Goal: Information Seeking & Learning: Compare options

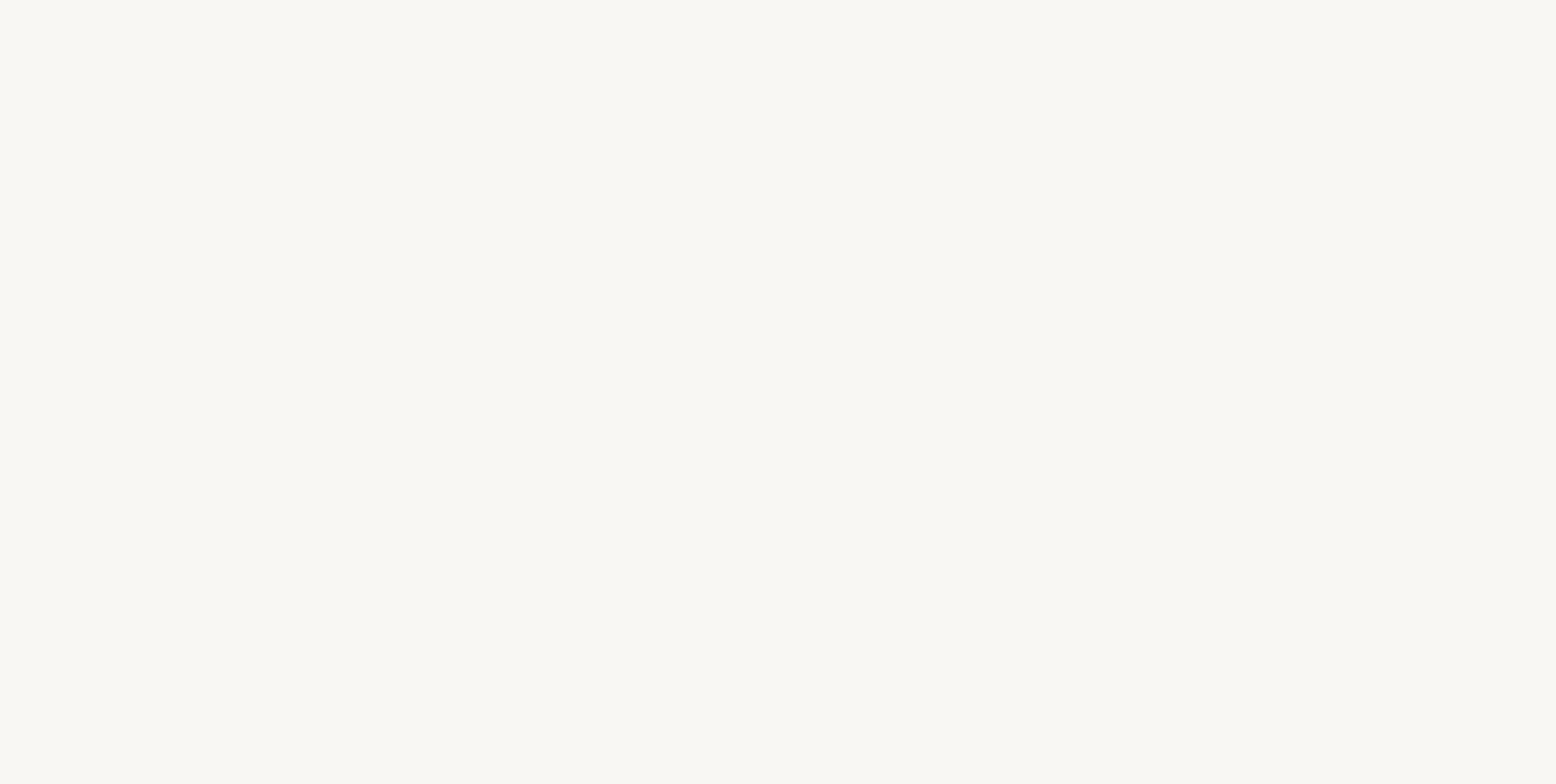
select select "ES"
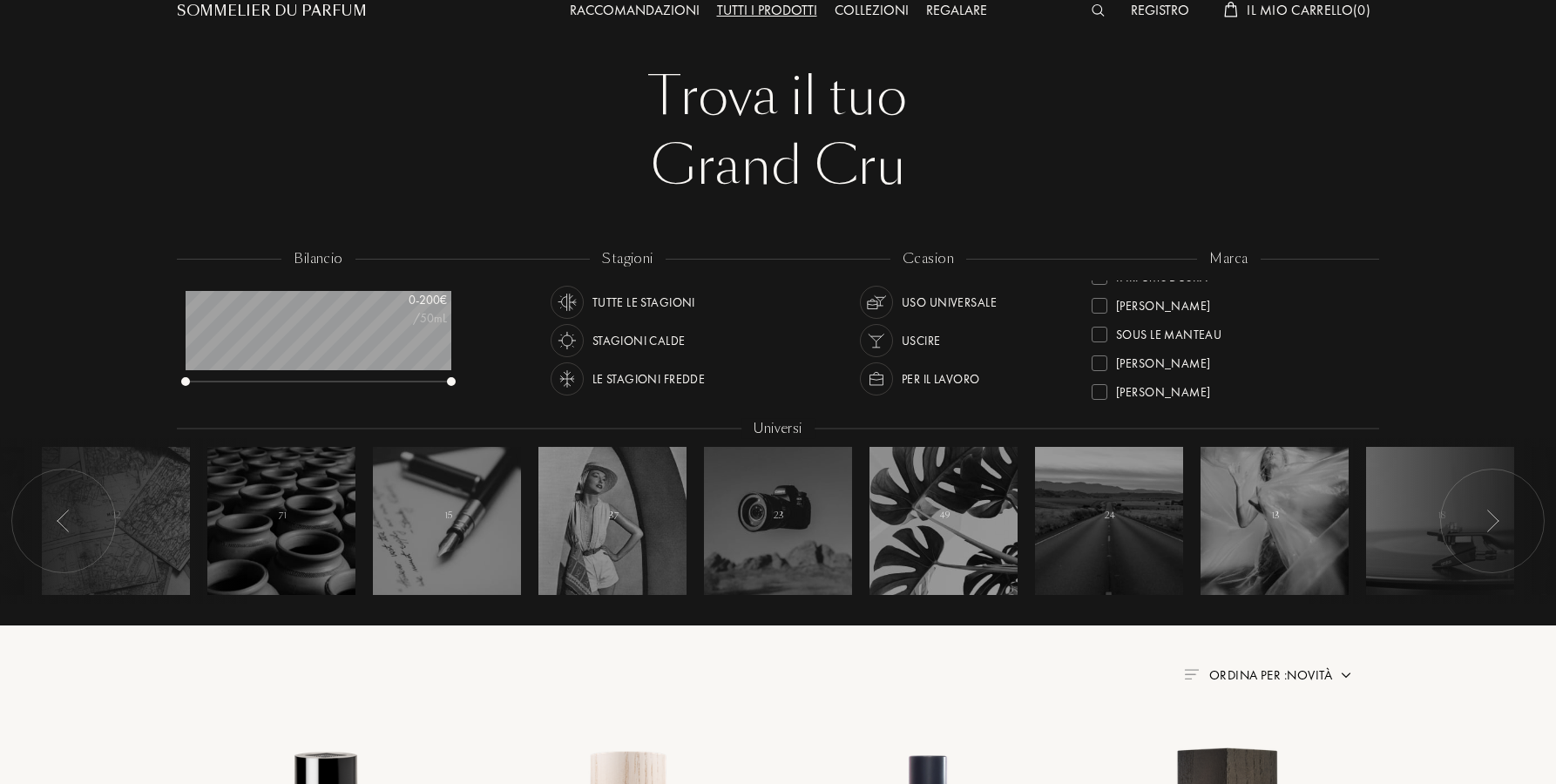
scroll to position [652, 0]
click at [1106, 305] on div at bounding box center [1099, 305] width 16 height 16
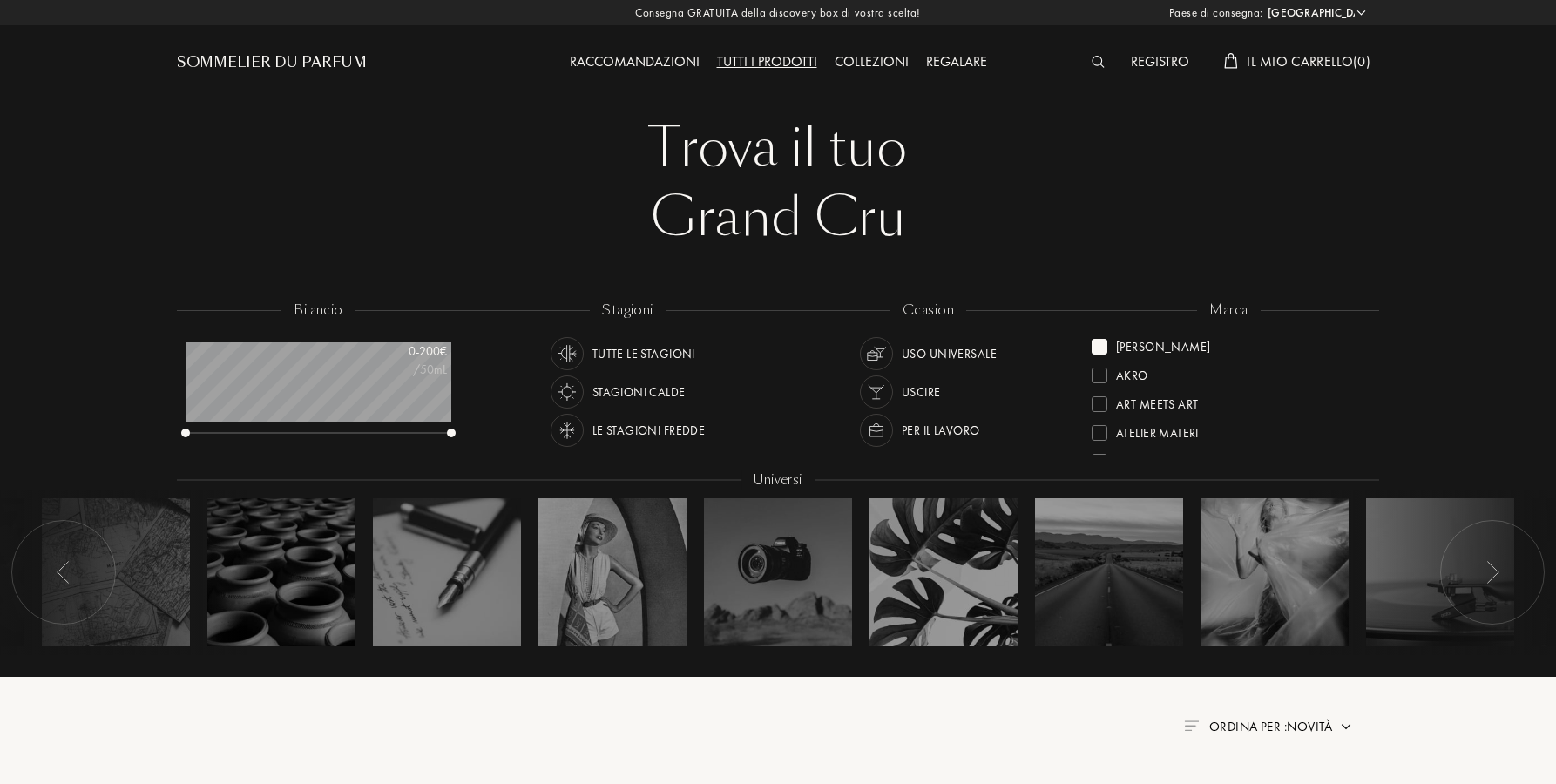
click at [1104, 345] on div at bounding box center [1099, 347] width 16 height 16
click at [1112, 398] on div "Parfums Dusita" at bounding box center [1150, 394] width 116 height 23
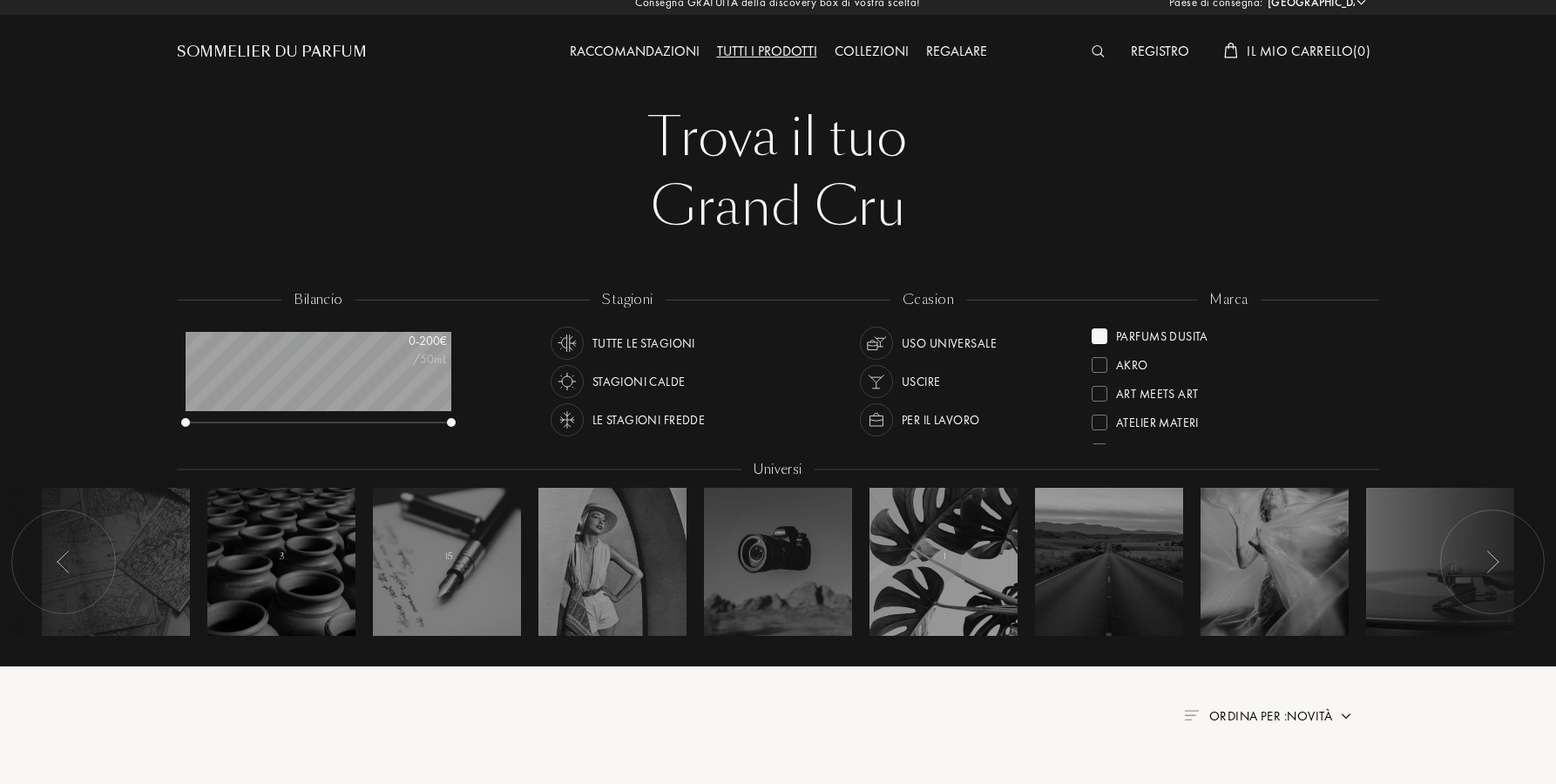
click at [1099, 337] on div at bounding box center [1099, 337] width 16 height 16
click at [1158, 420] on div "Olfactive Studio" at bounding box center [1167, 417] width 103 height 23
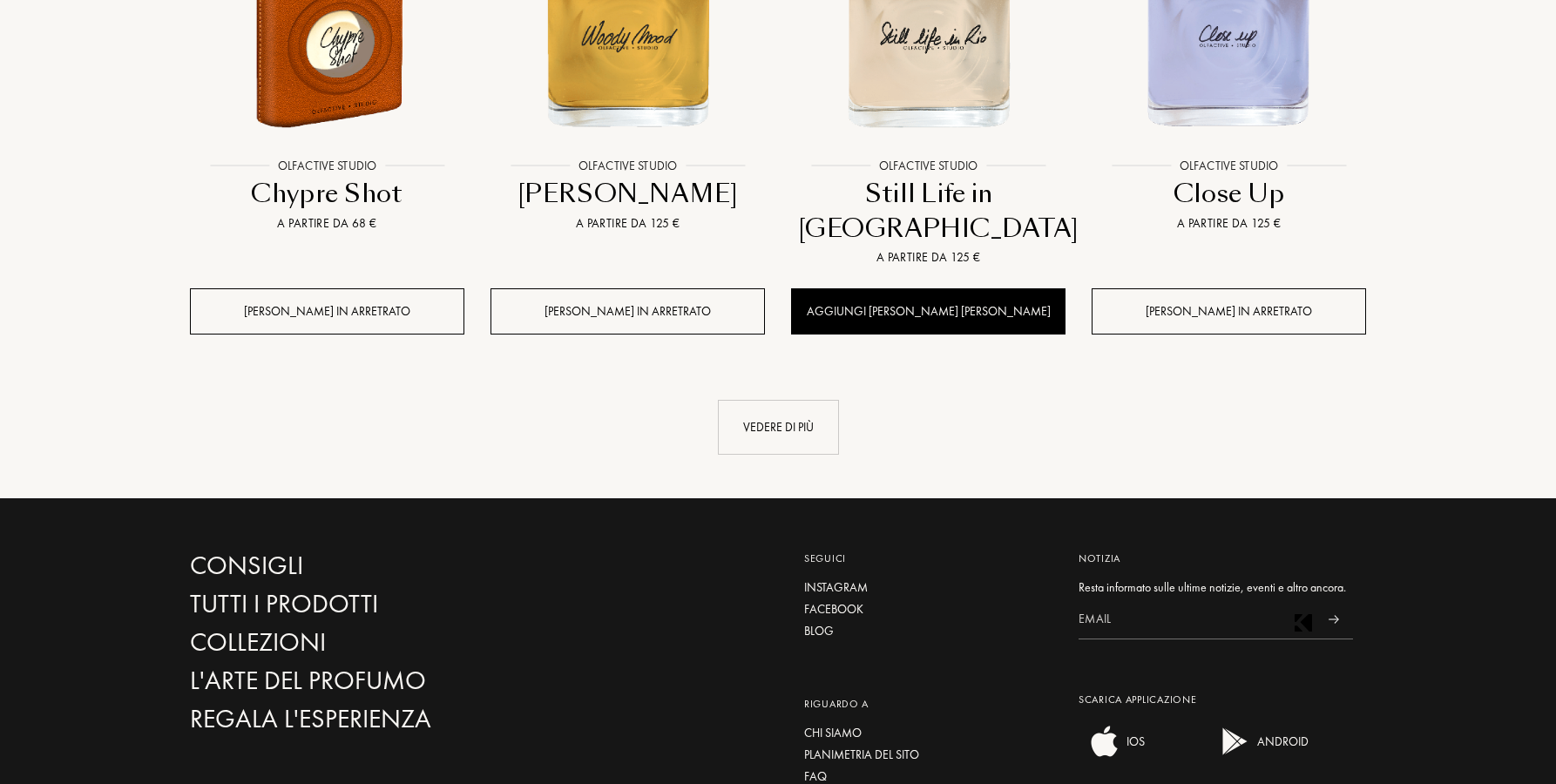
scroll to position [1893, 0]
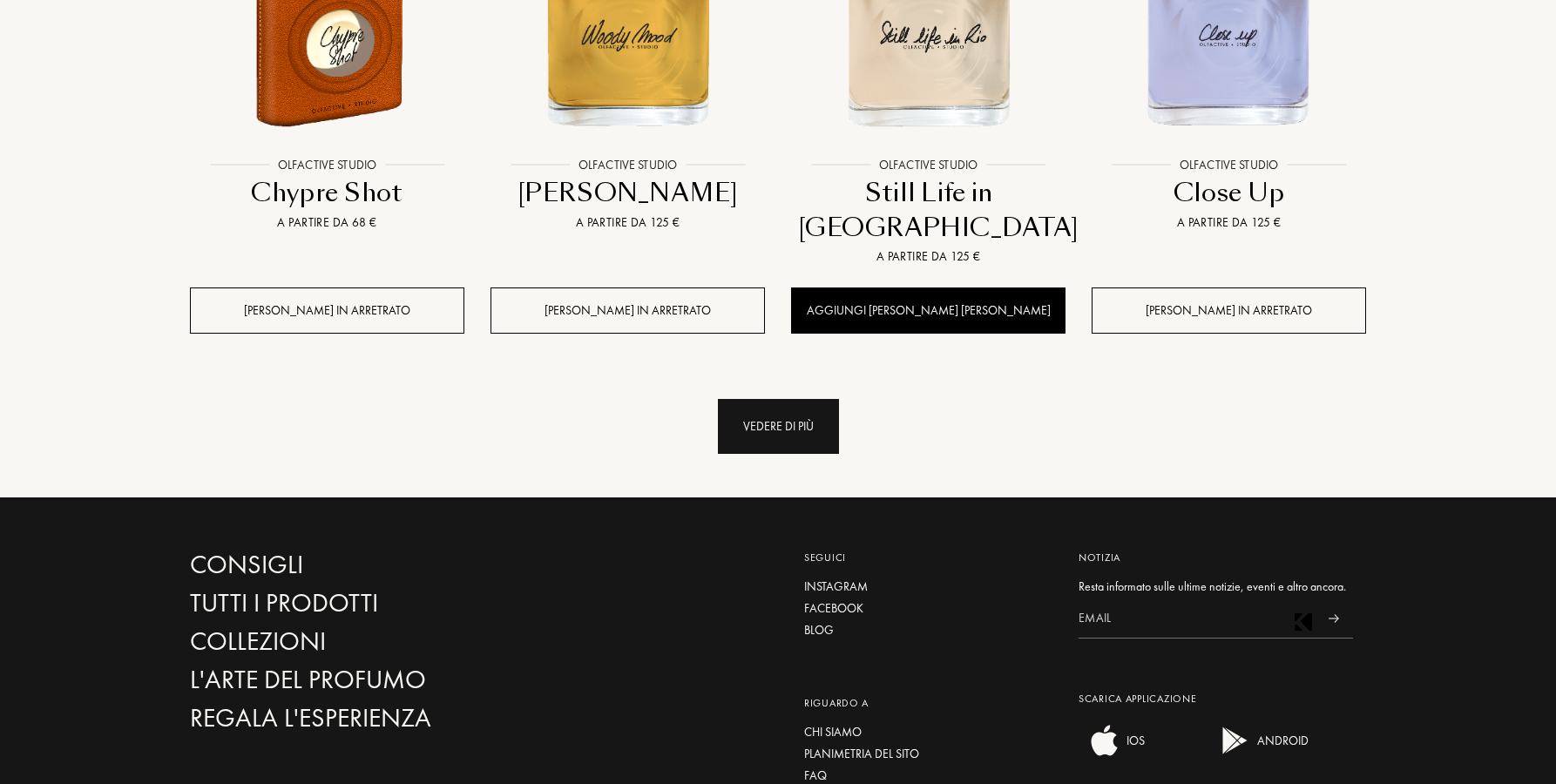
click at [760, 407] on div "Vedere di più" at bounding box center [778, 426] width 121 height 55
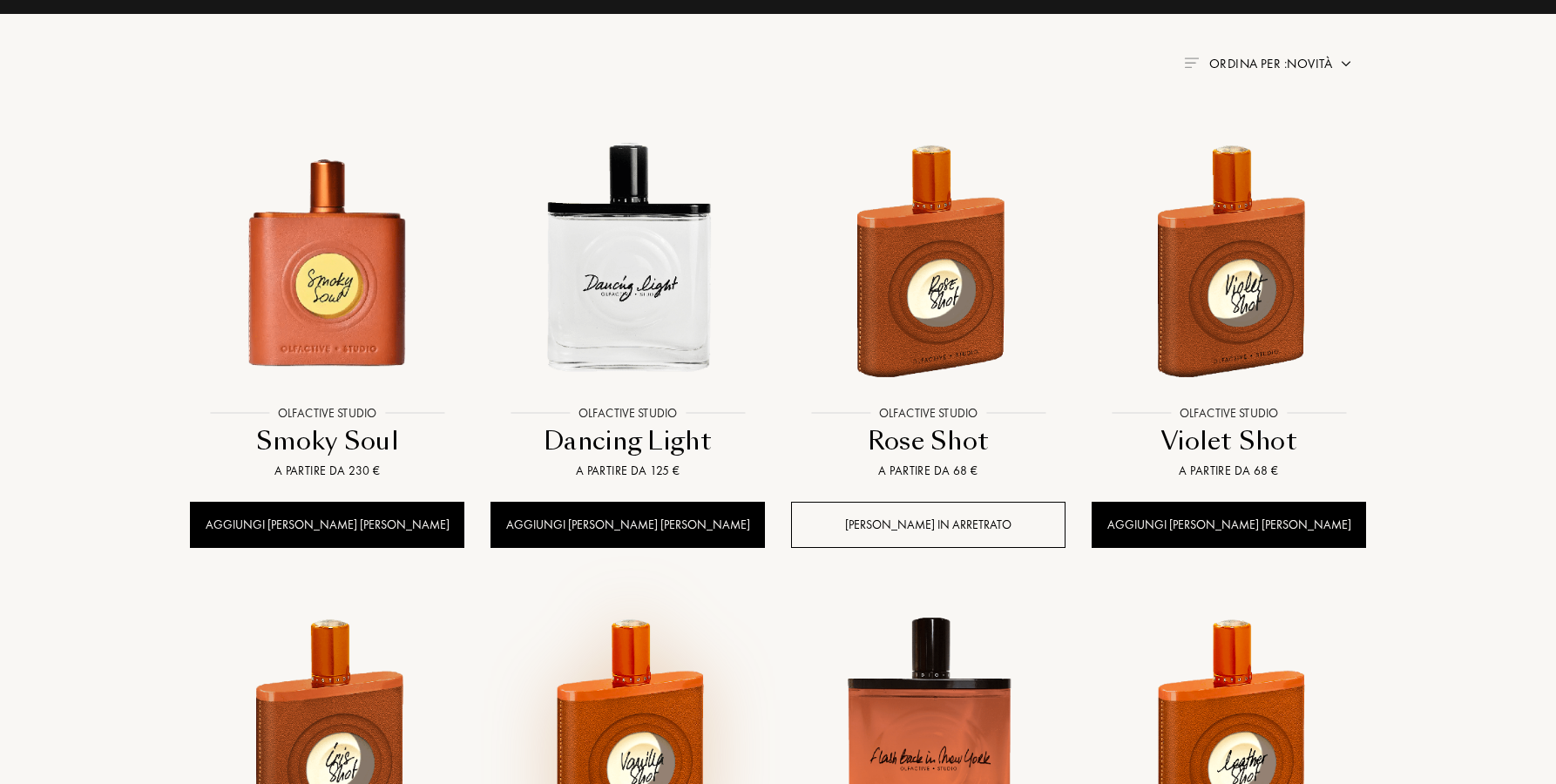
scroll to position [659, 0]
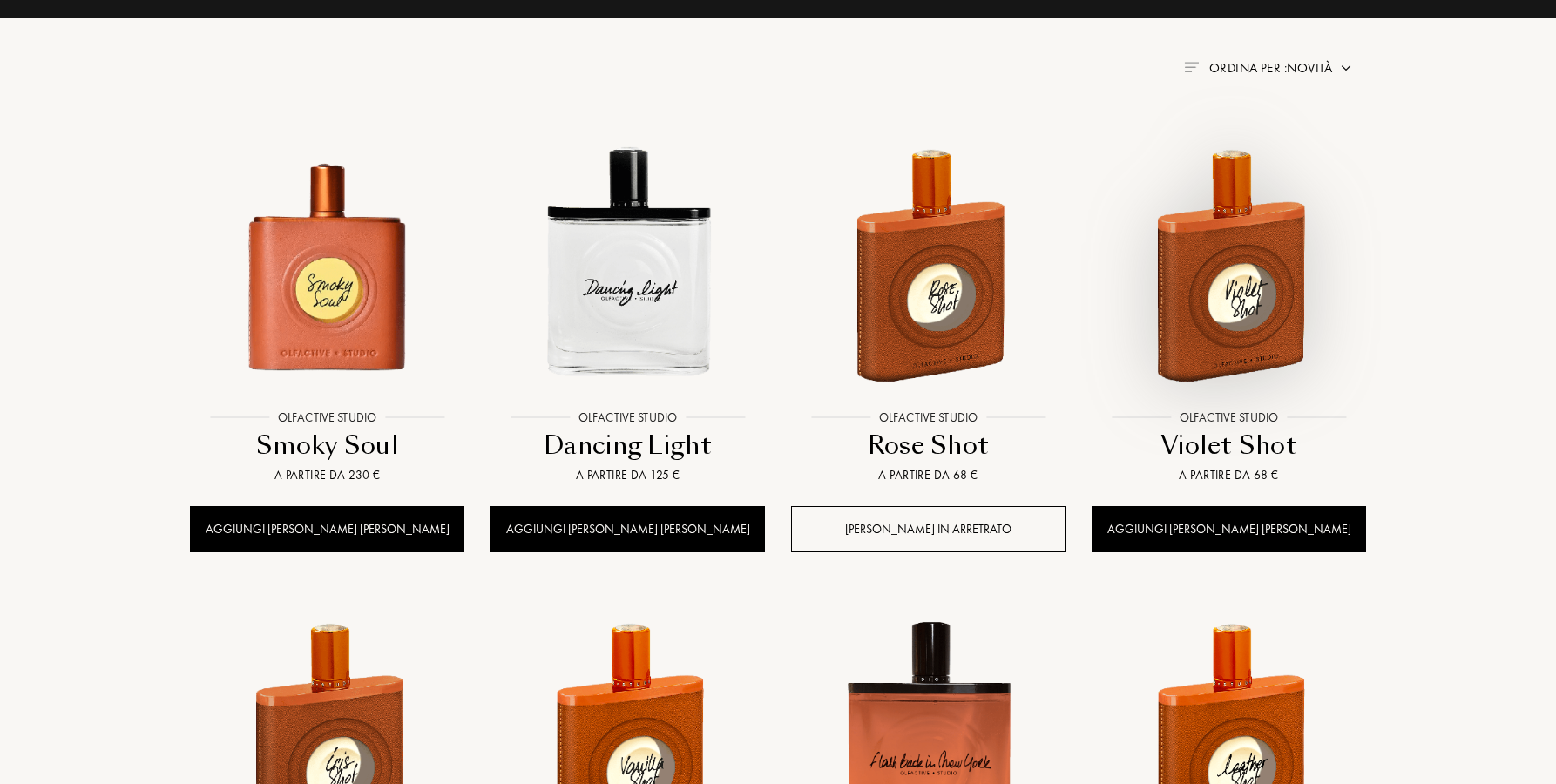
click at [1202, 298] on img at bounding box center [1228, 263] width 271 height 271
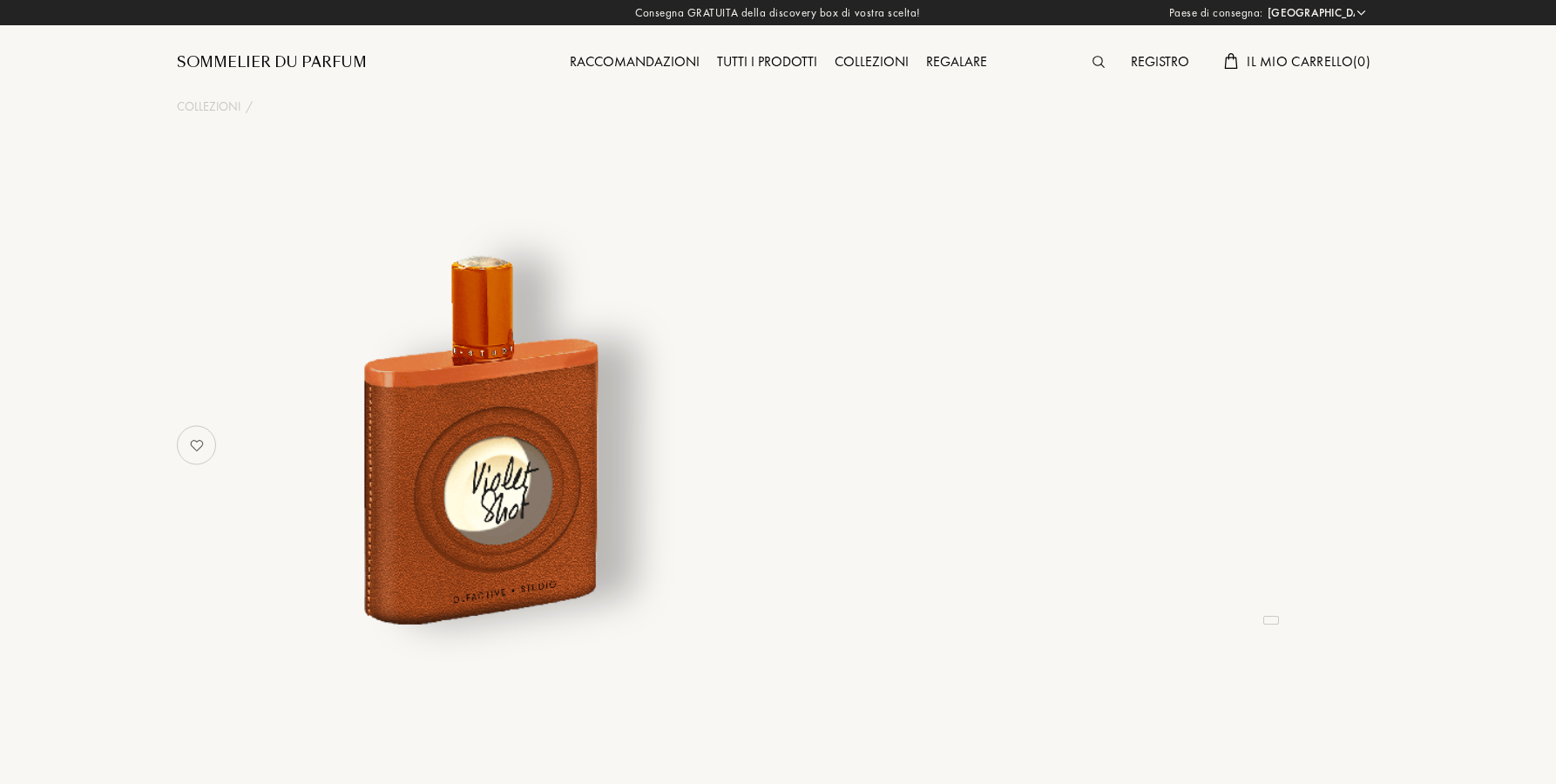
select select "ES"
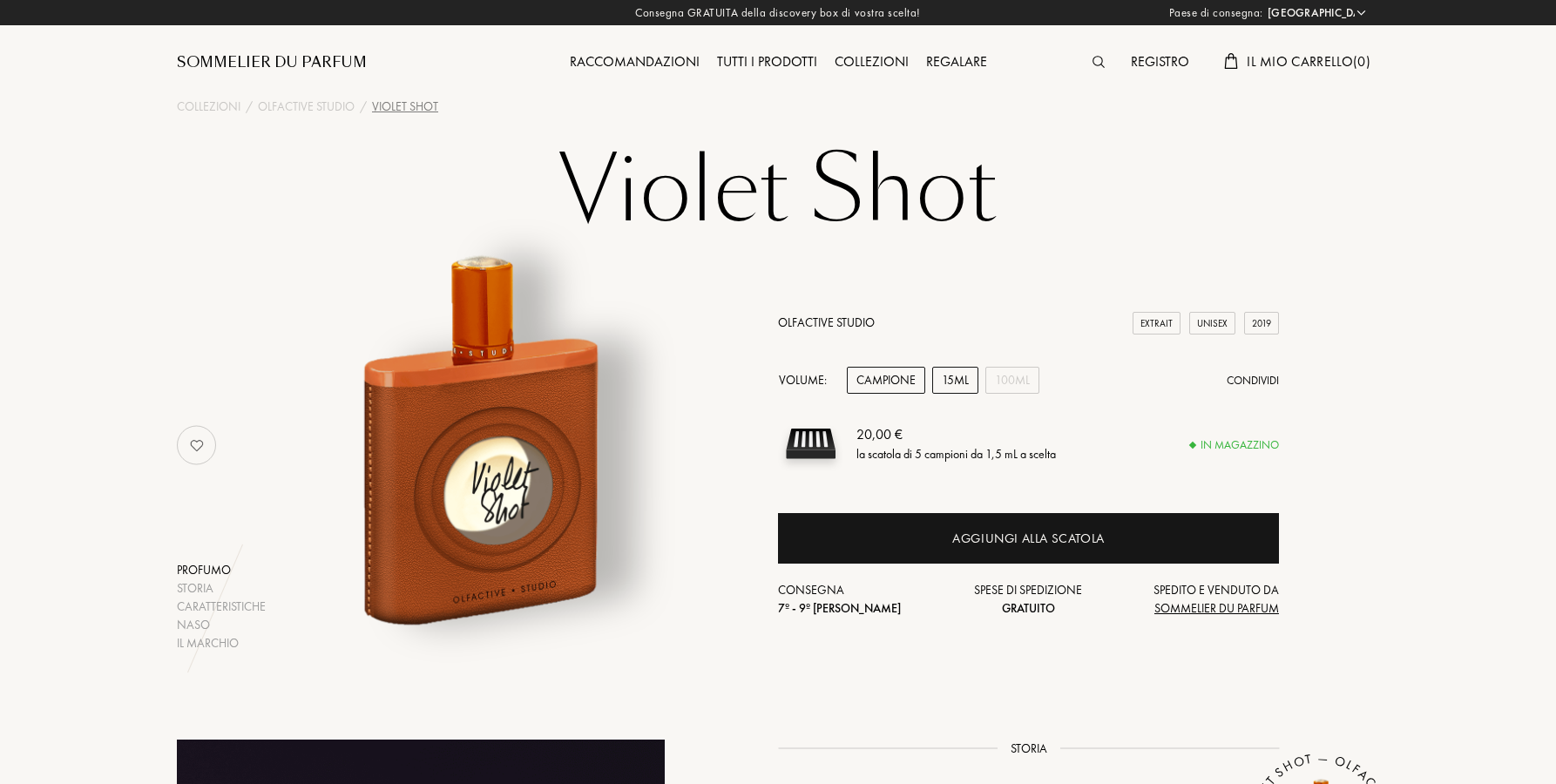
click at [958, 384] on div "15mL" at bounding box center [955, 380] width 47 height 27
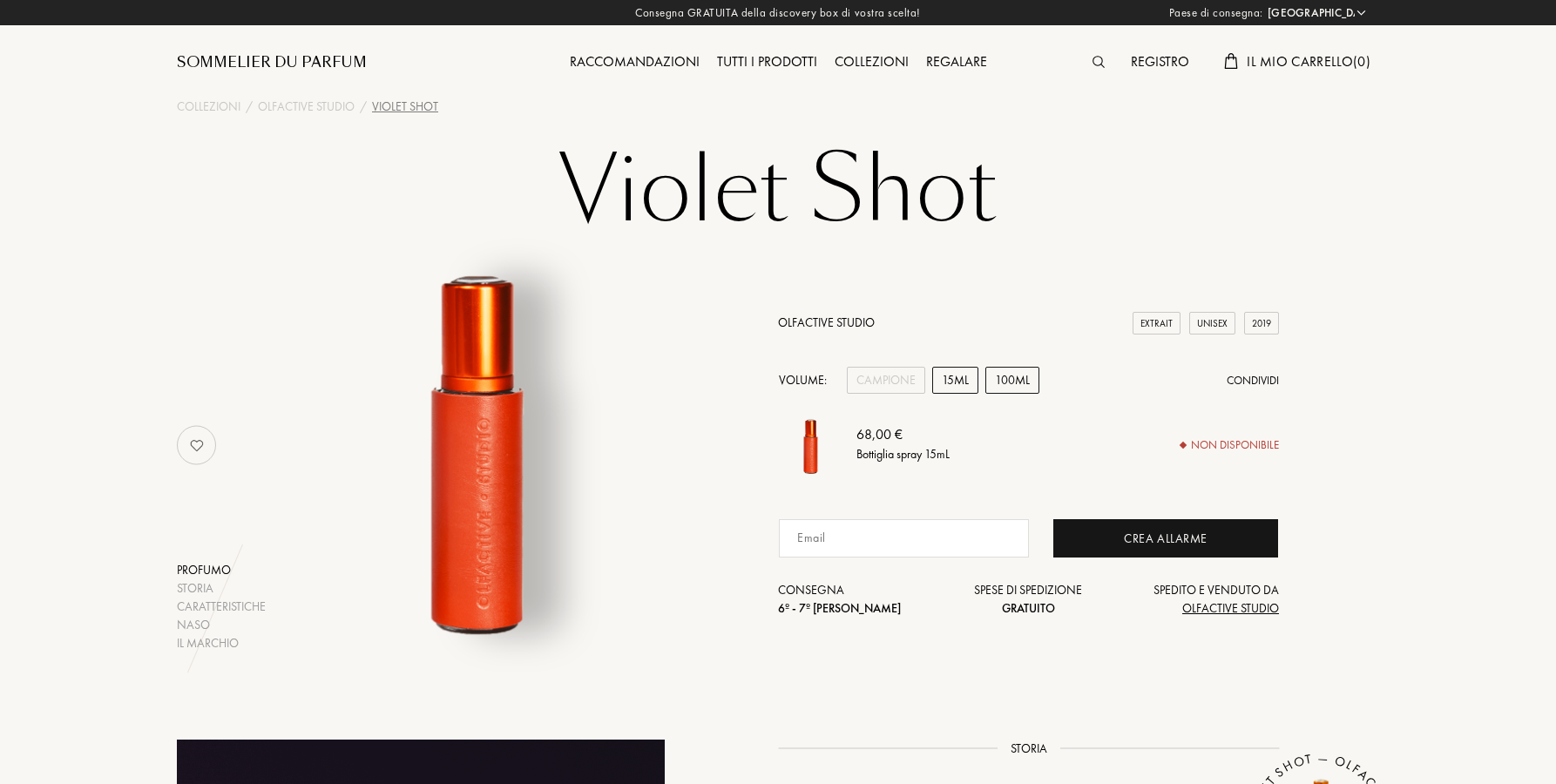
click at [1005, 384] on div "100mL" at bounding box center [1013, 380] width 54 height 27
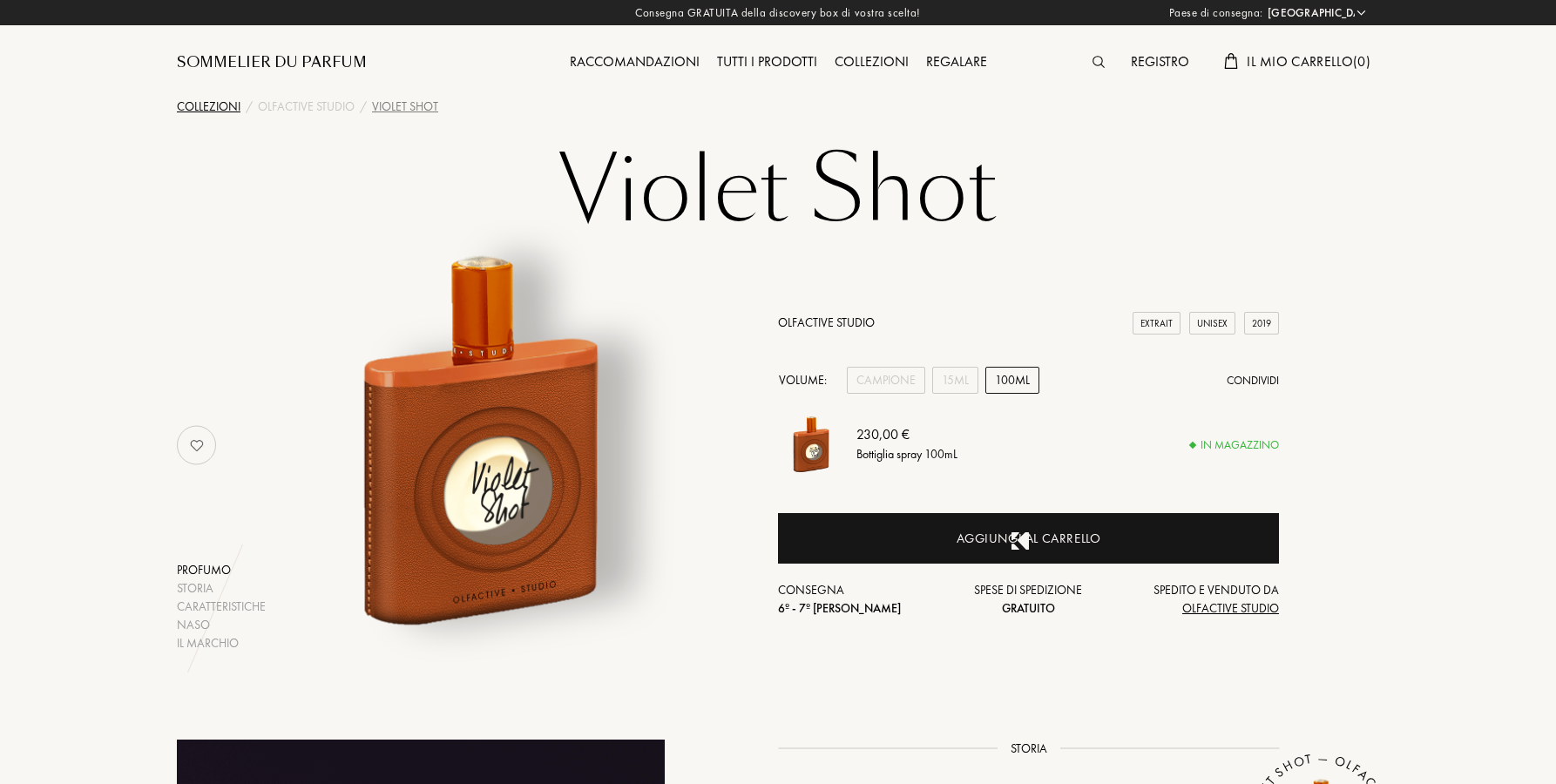
click at [215, 111] on div "Collezioni" at bounding box center [209, 107] width 64 height 18
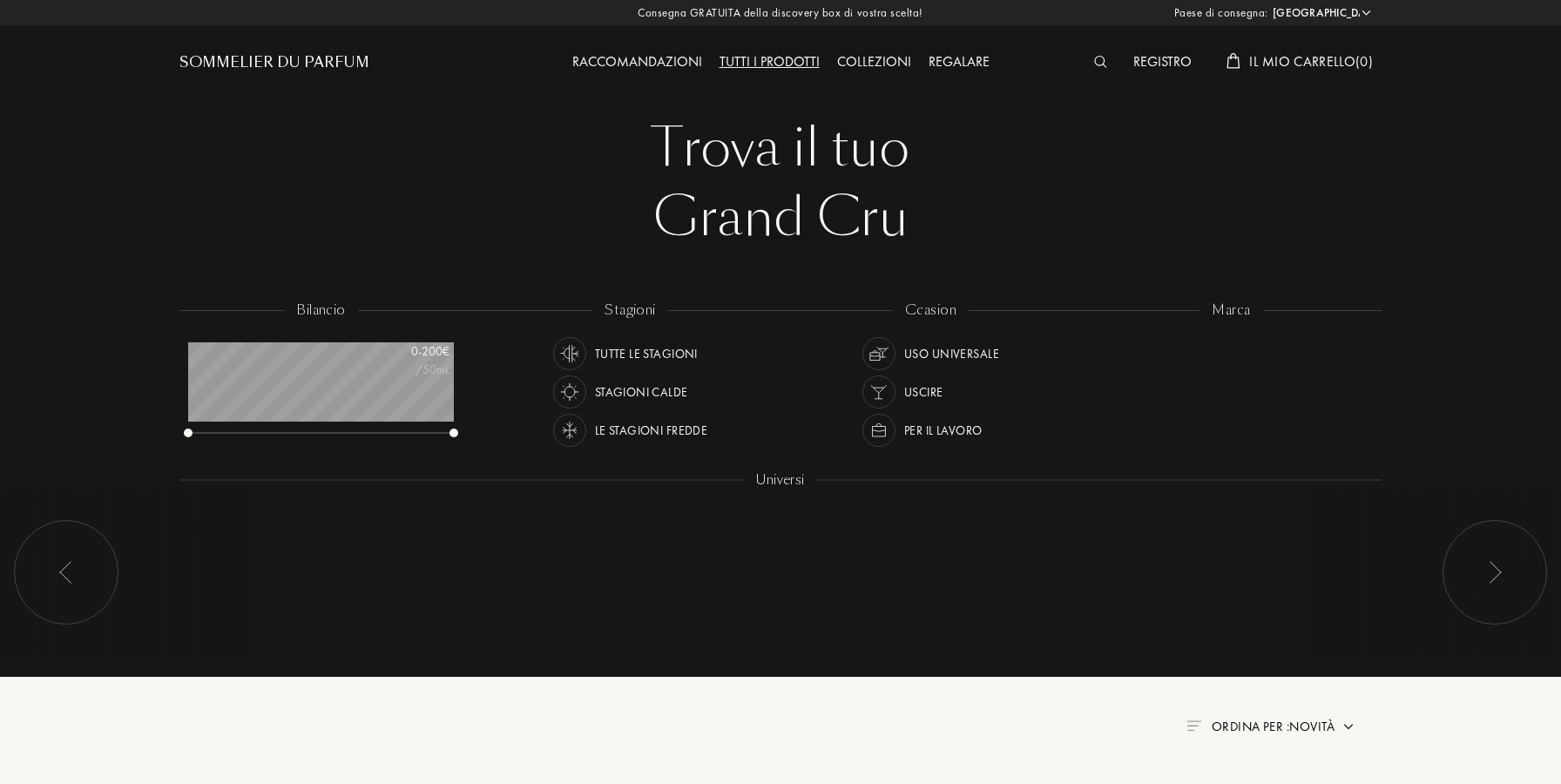
select select "ES"
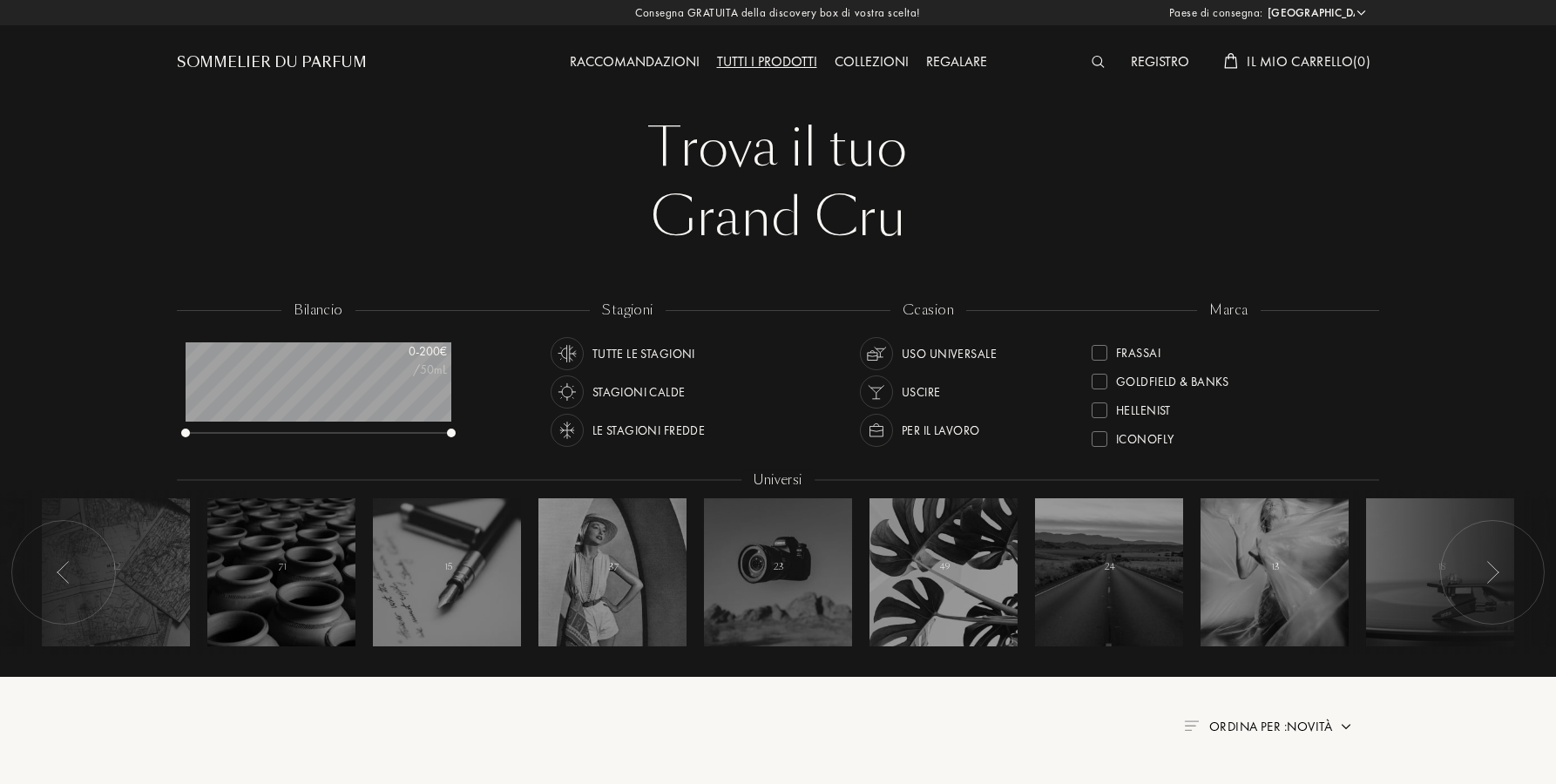
scroll to position [280, 0]
click at [1123, 417] on div "Hellenist" at bounding box center [1143, 408] width 55 height 23
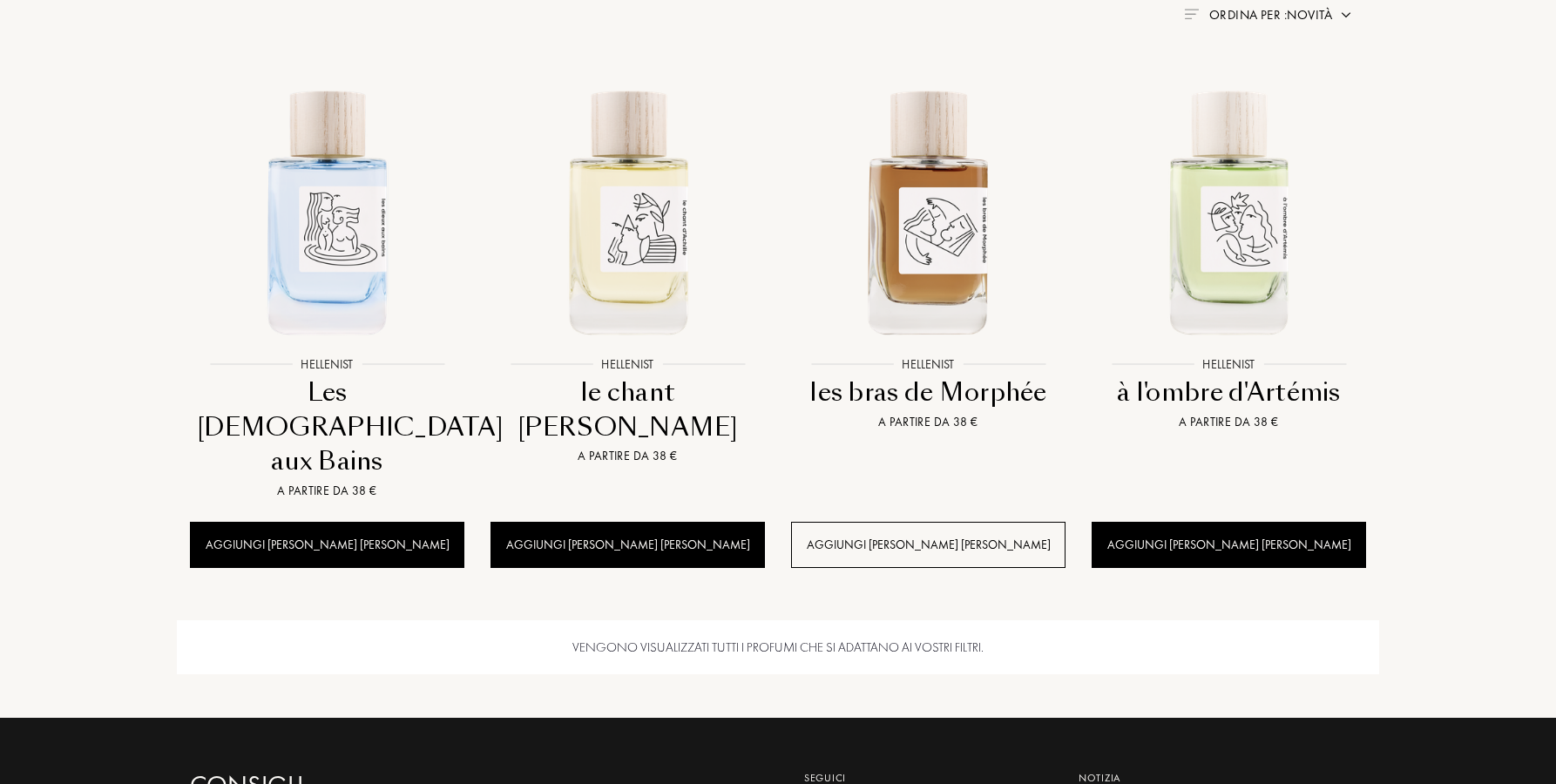
scroll to position [706, 0]
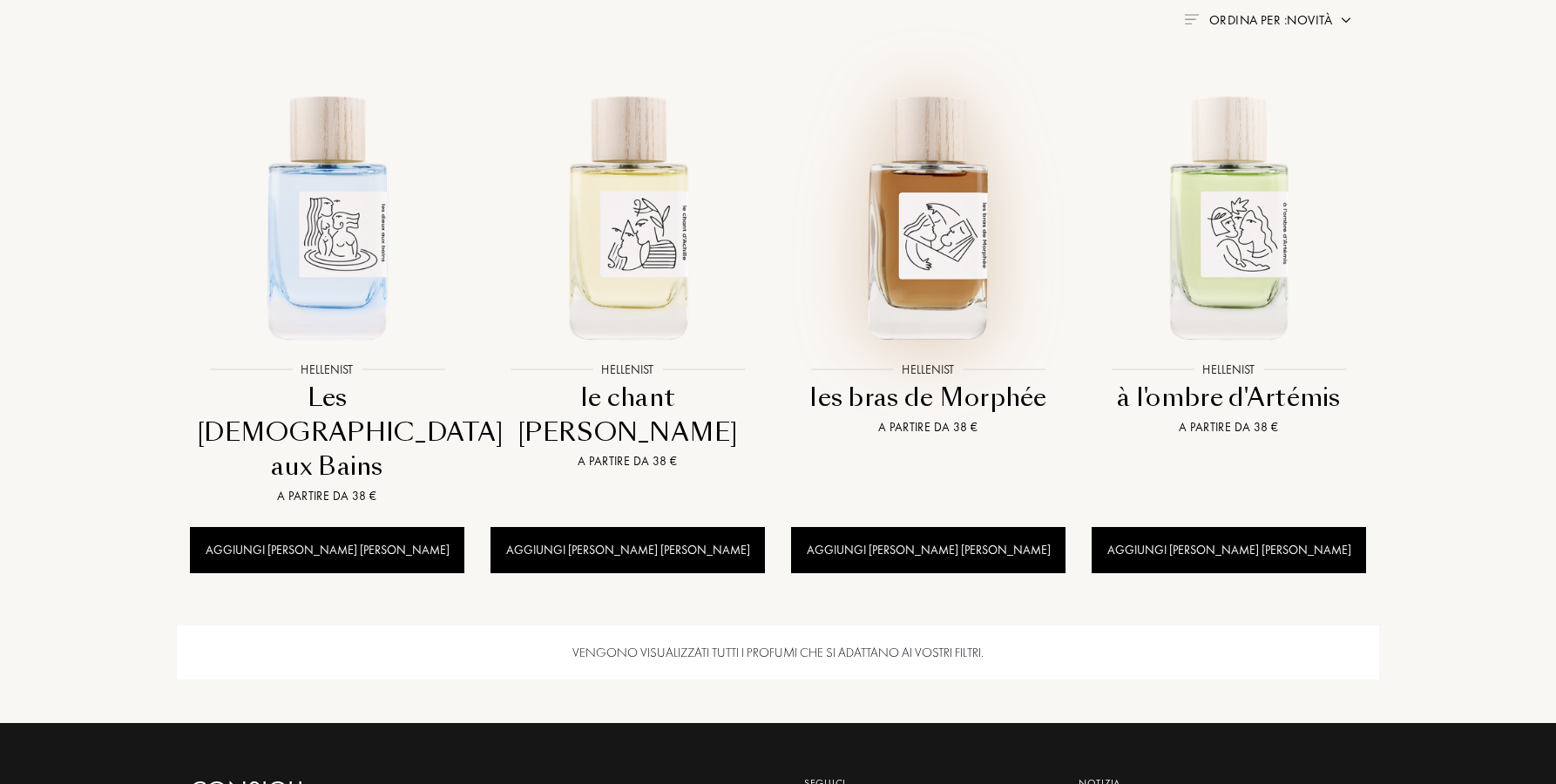
click at [950, 246] on img at bounding box center [928, 216] width 271 height 271
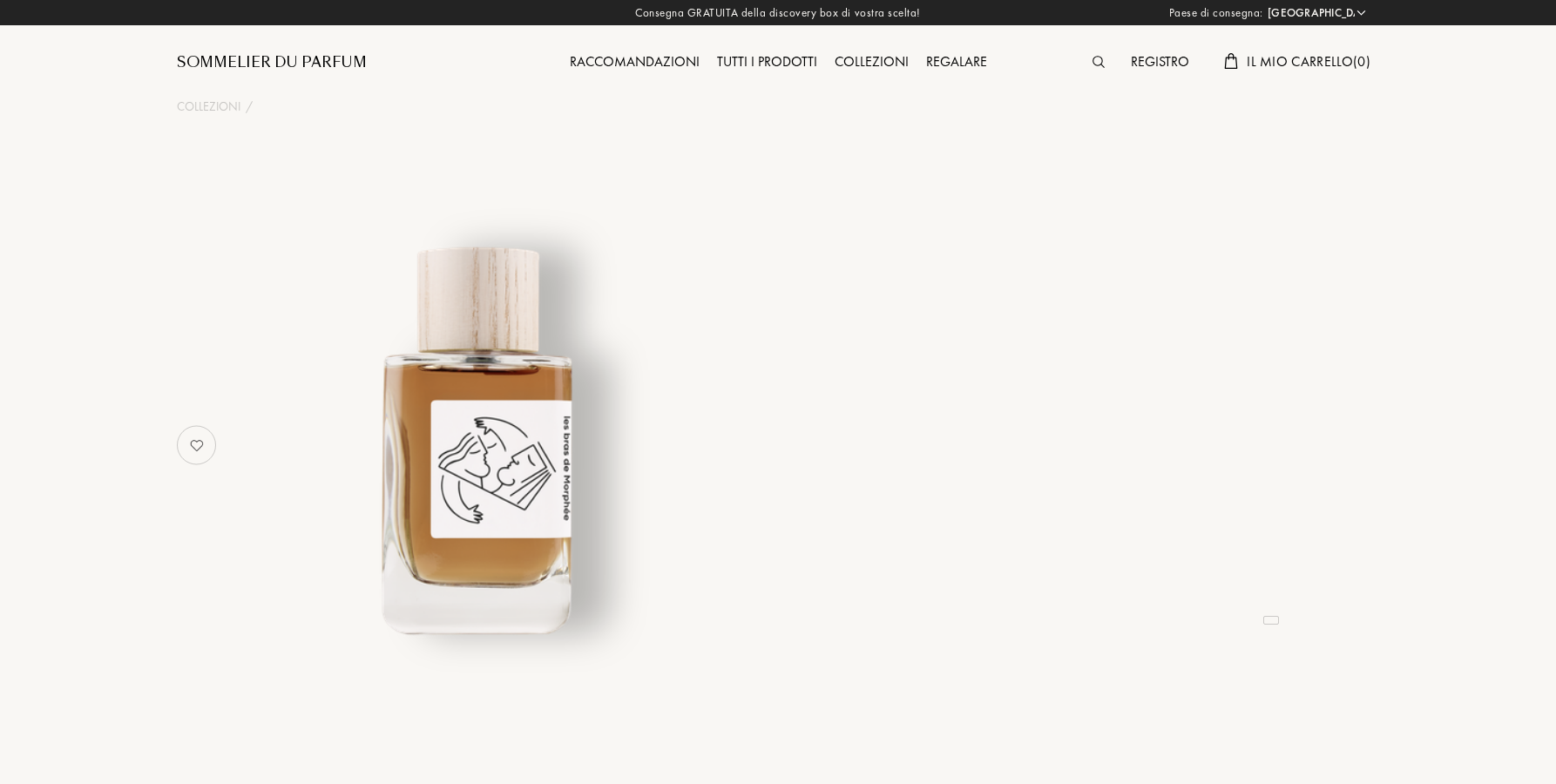
select select "ES"
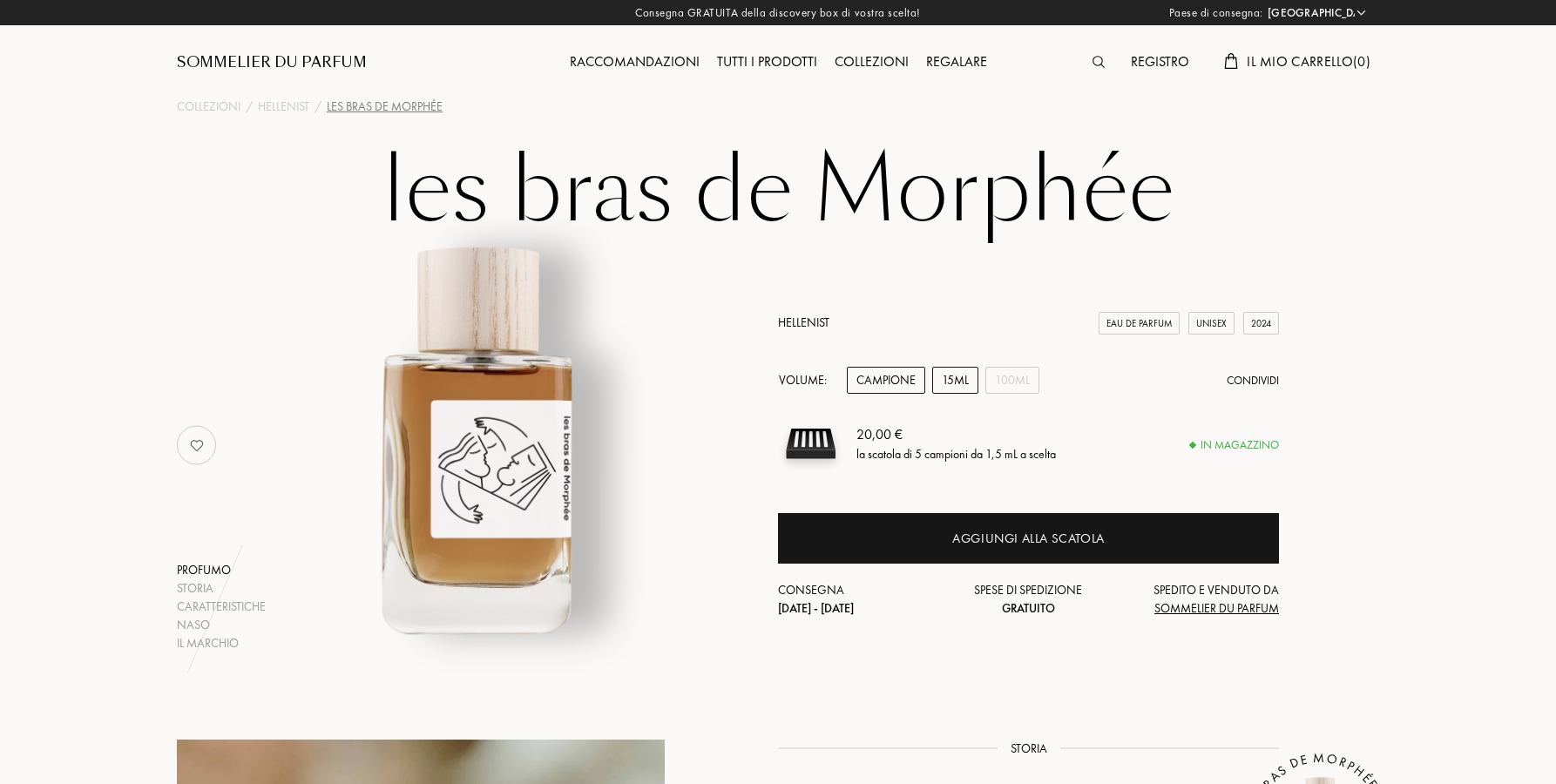
click at [952, 379] on div "15mL" at bounding box center [955, 380] width 47 height 27
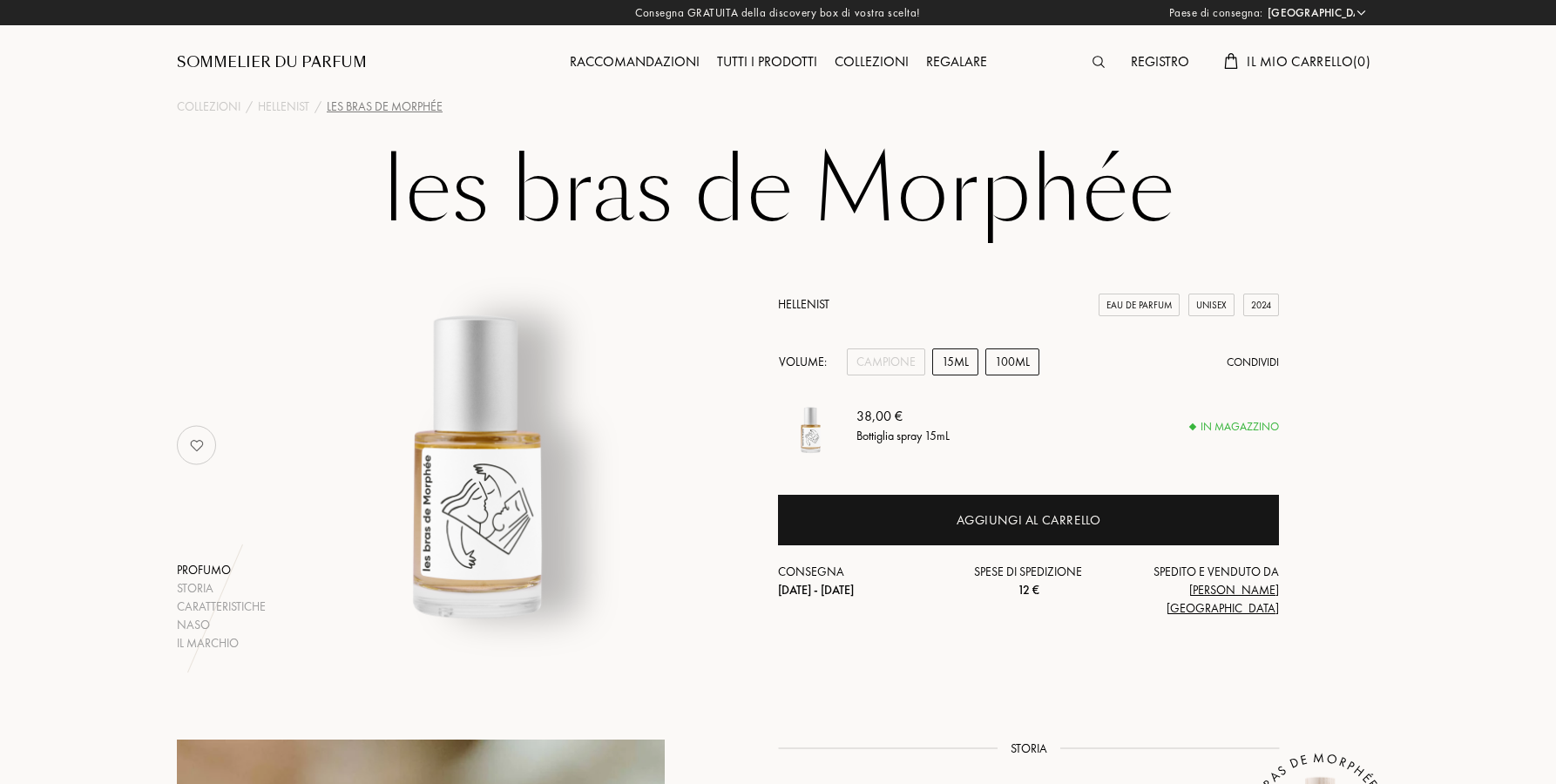
click at [1012, 375] on div "100mL" at bounding box center [1013, 362] width 54 height 27
